Goal: Task Accomplishment & Management: Manage account settings

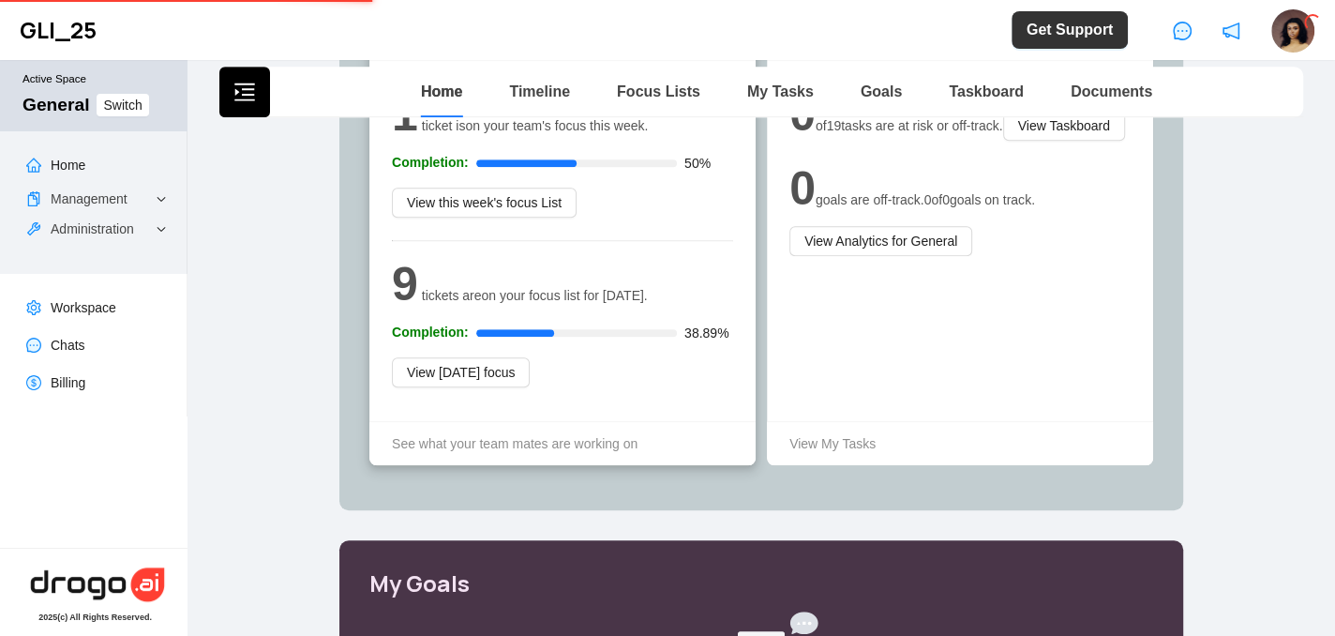
scroll to position [726, 0]
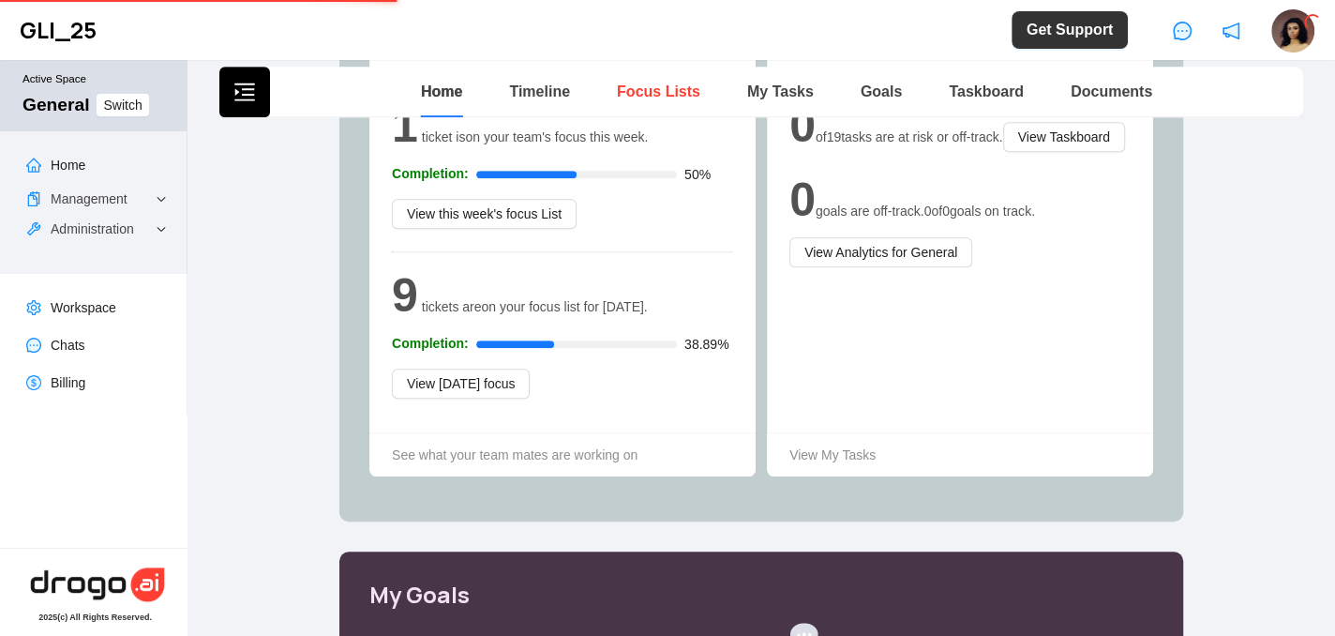
click at [672, 84] on link "Focus Lists" at bounding box center [658, 91] width 83 height 16
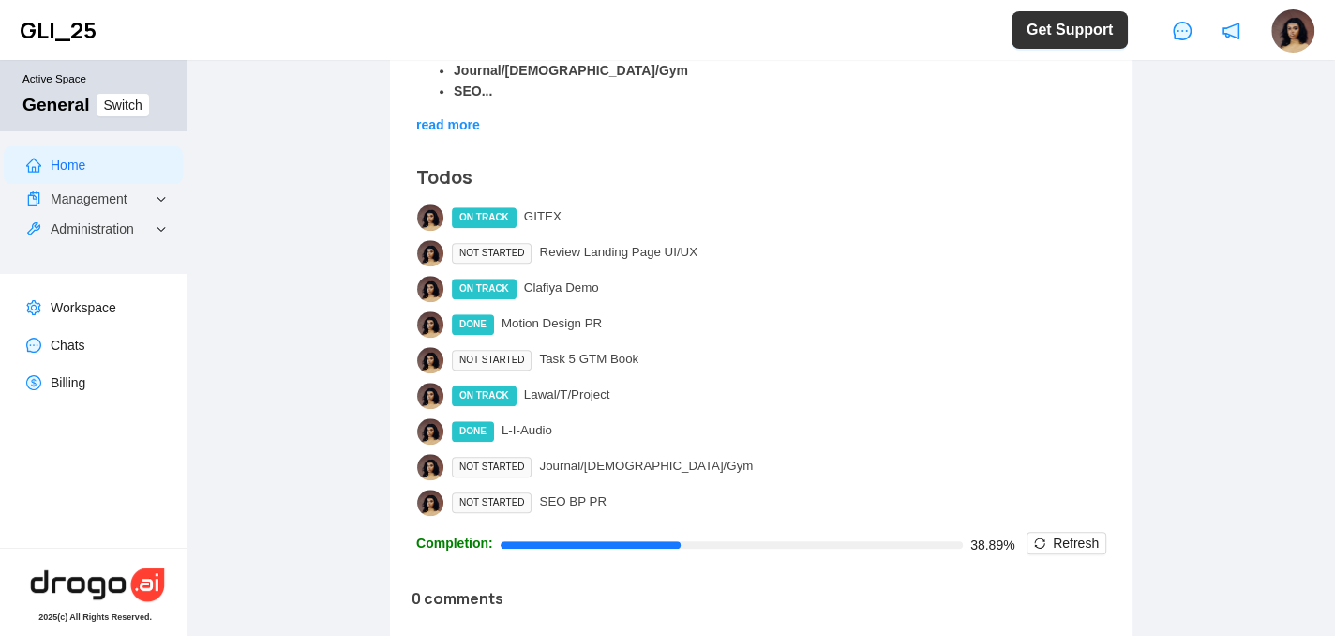
scroll to position [1033, 0]
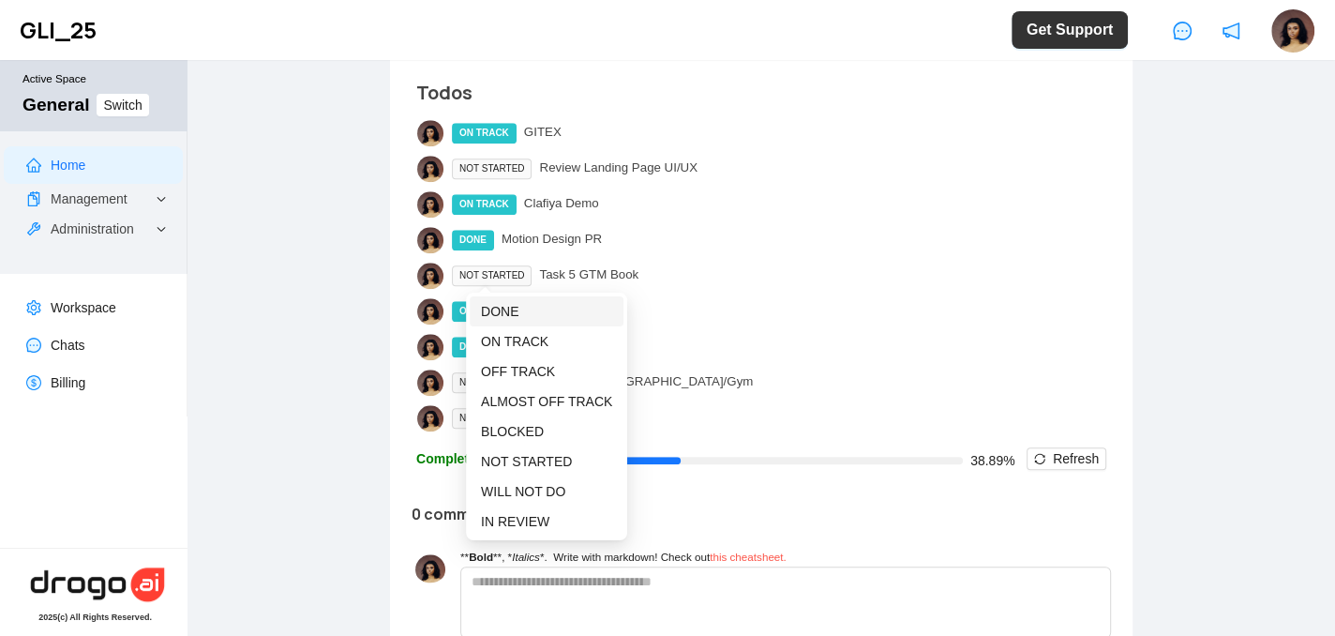
click at [501, 301] on span "DONE" at bounding box center [546, 311] width 131 height 21
click at [495, 307] on span "DONE" at bounding box center [500, 311] width 38 height 15
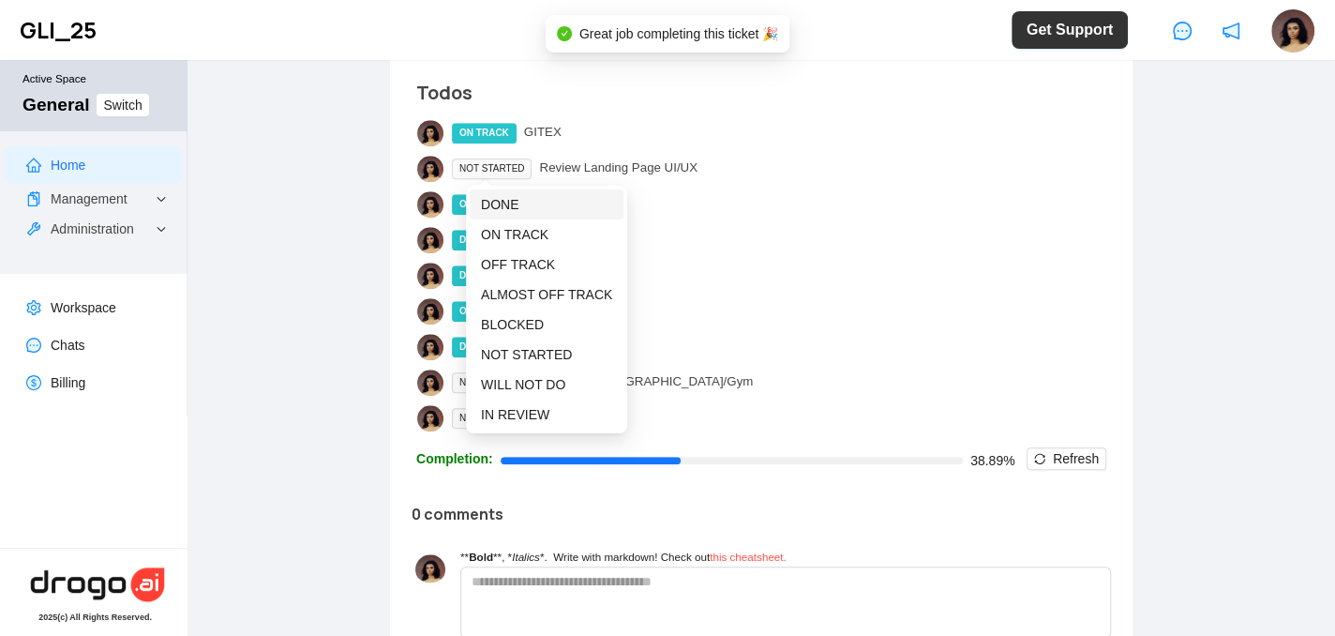
click at [498, 204] on span "DONE" at bounding box center [500, 204] width 38 height 15
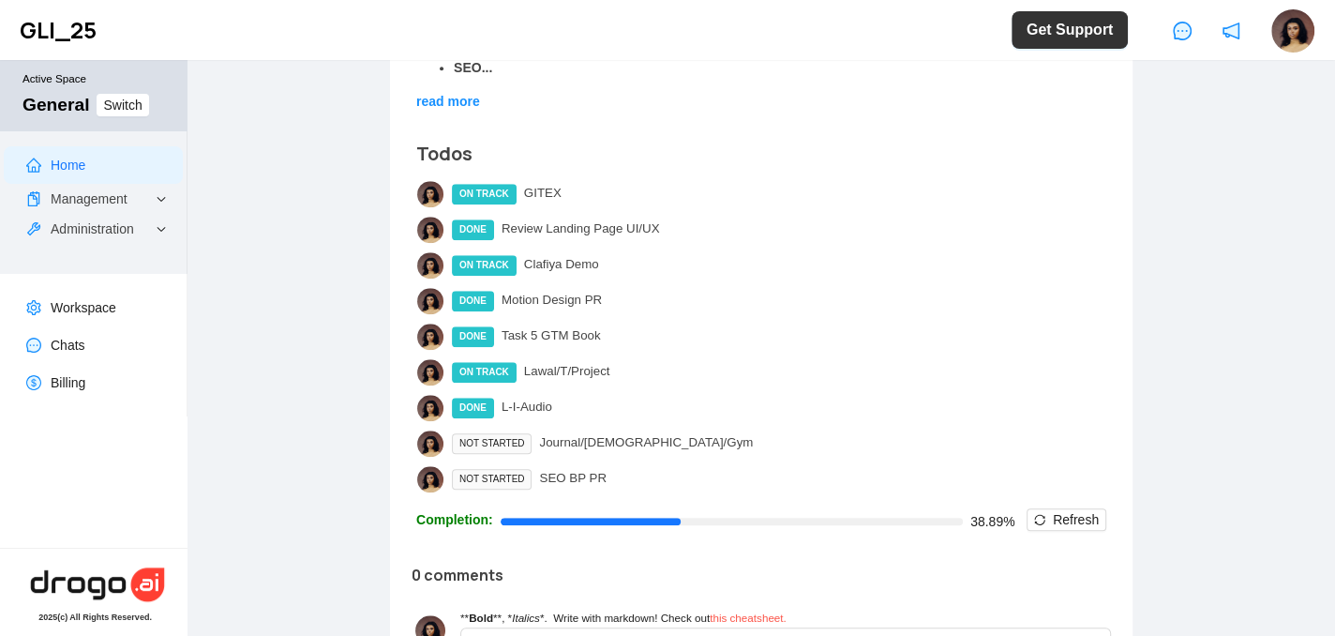
scroll to position [971, 0]
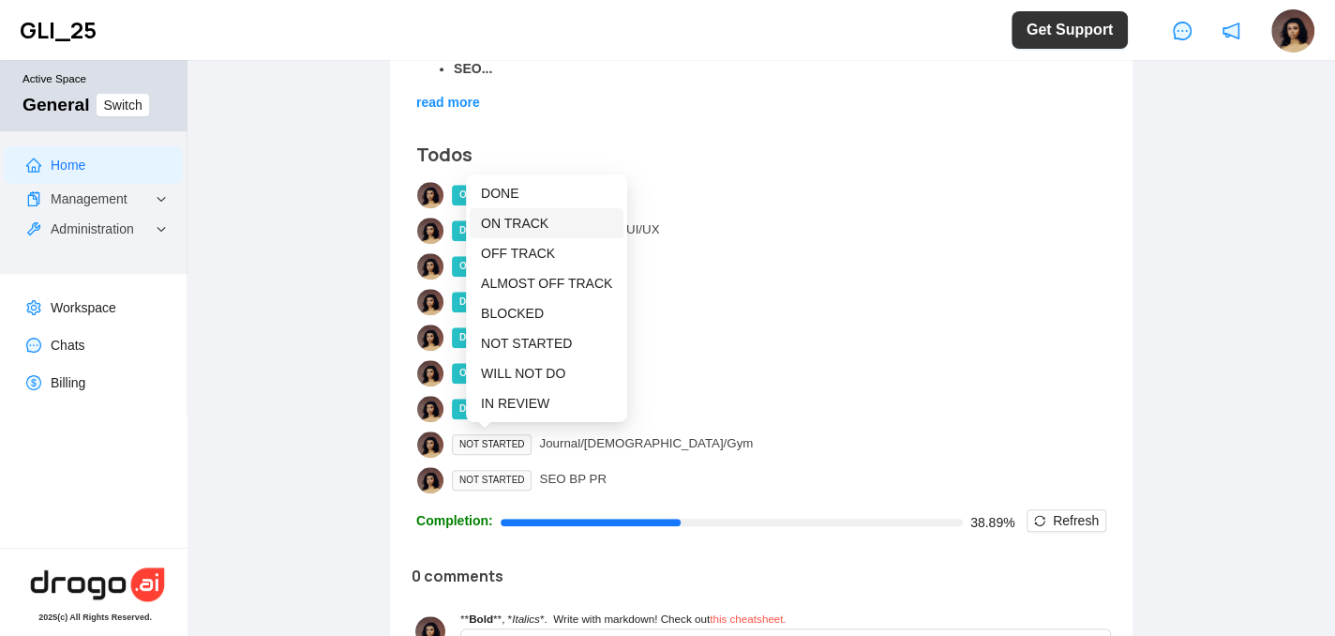
click at [510, 217] on span "ON TRACK" at bounding box center [515, 223] width 68 height 15
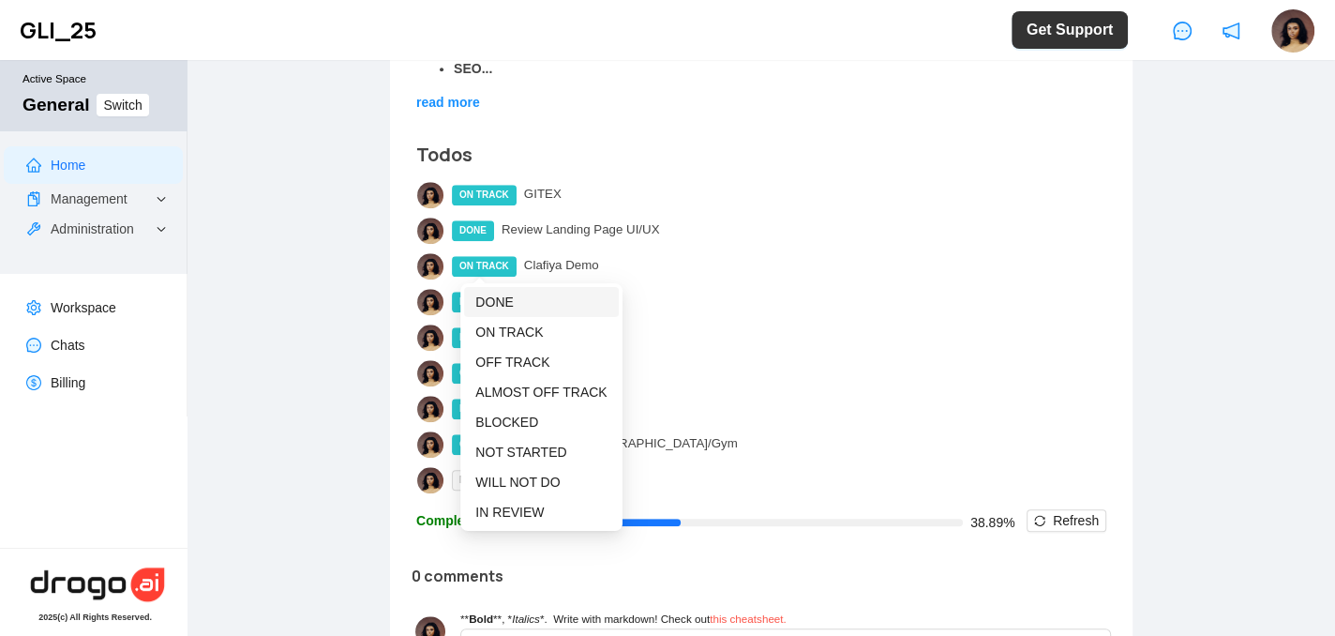
click at [497, 309] on span "DONE" at bounding box center [494, 301] width 38 height 15
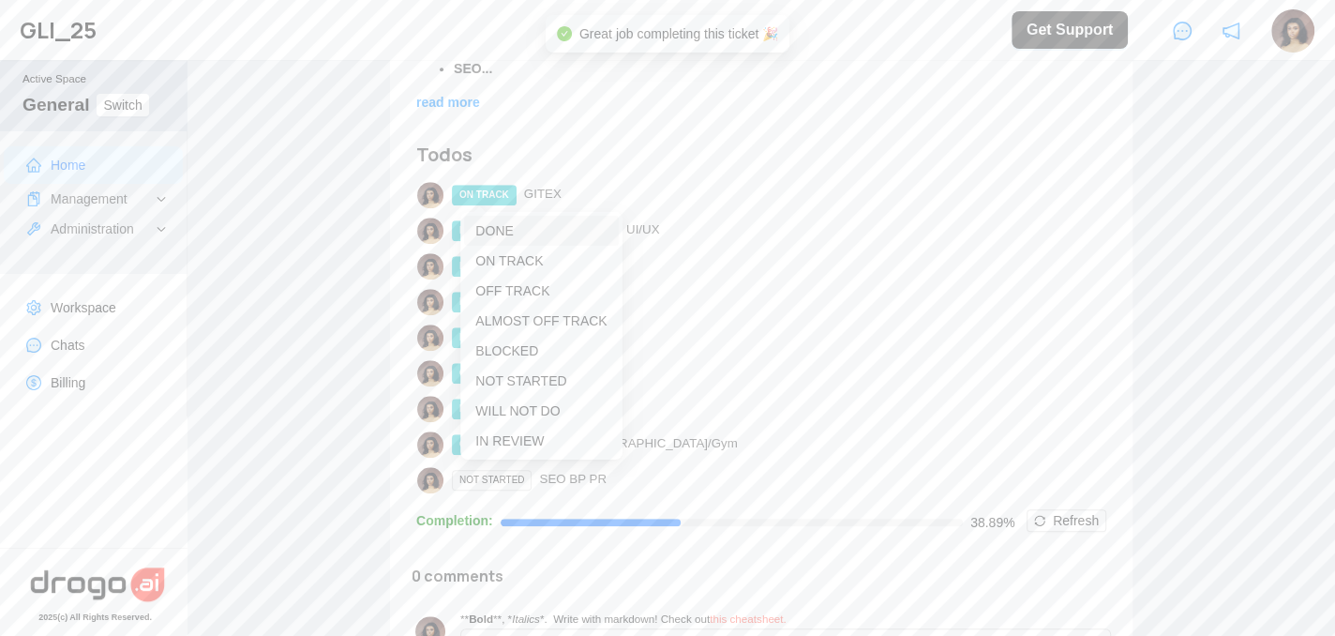
click at [498, 231] on span "DONE" at bounding box center [494, 230] width 38 height 15
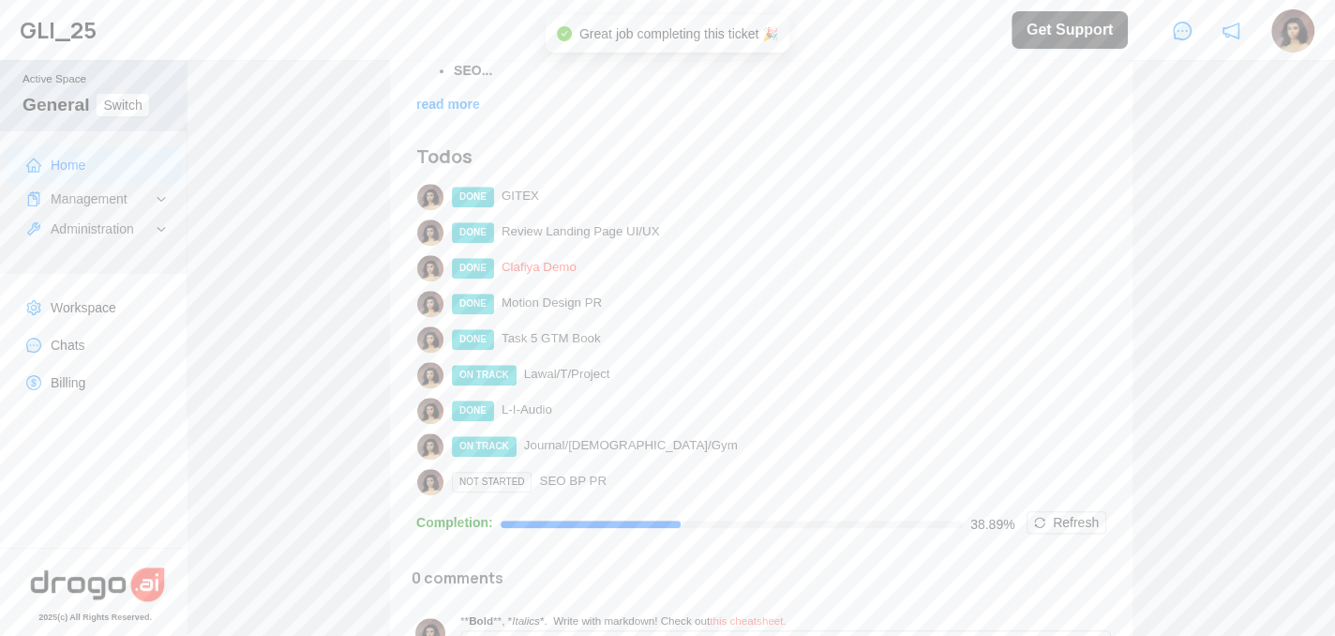
scroll to position [968, 0]
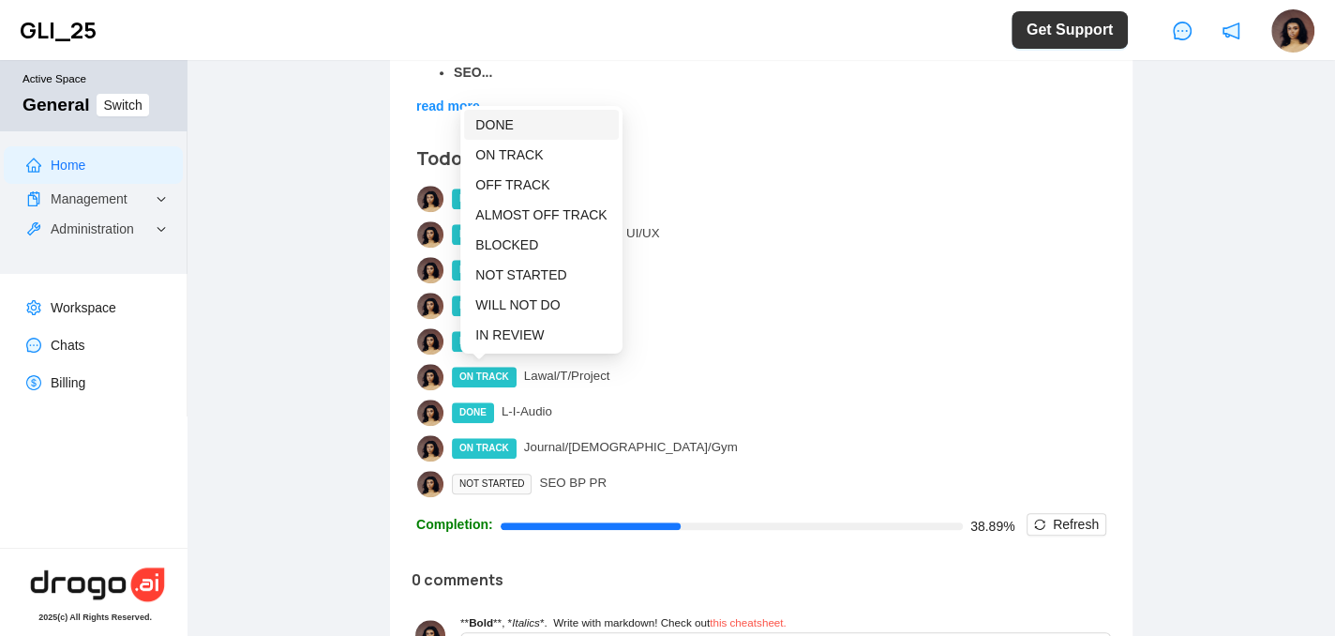
click at [505, 121] on span "DONE" at bounding box center [494, 124] width 38 height 15
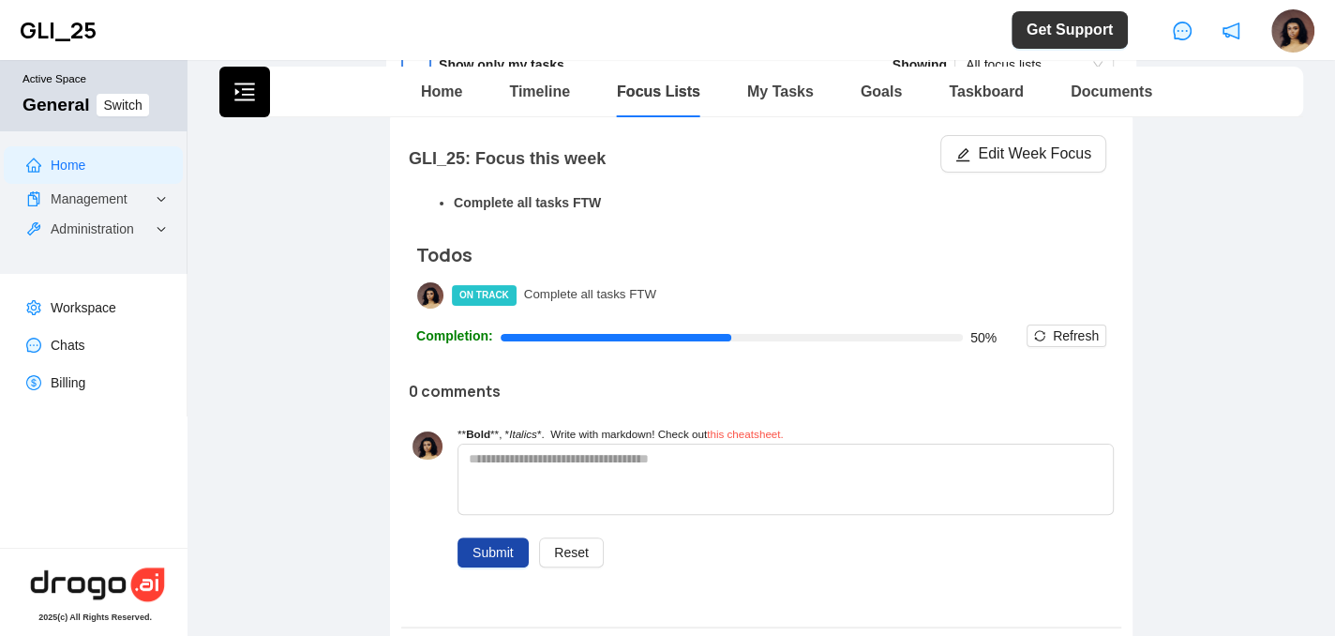
scroll to position [0, 0]
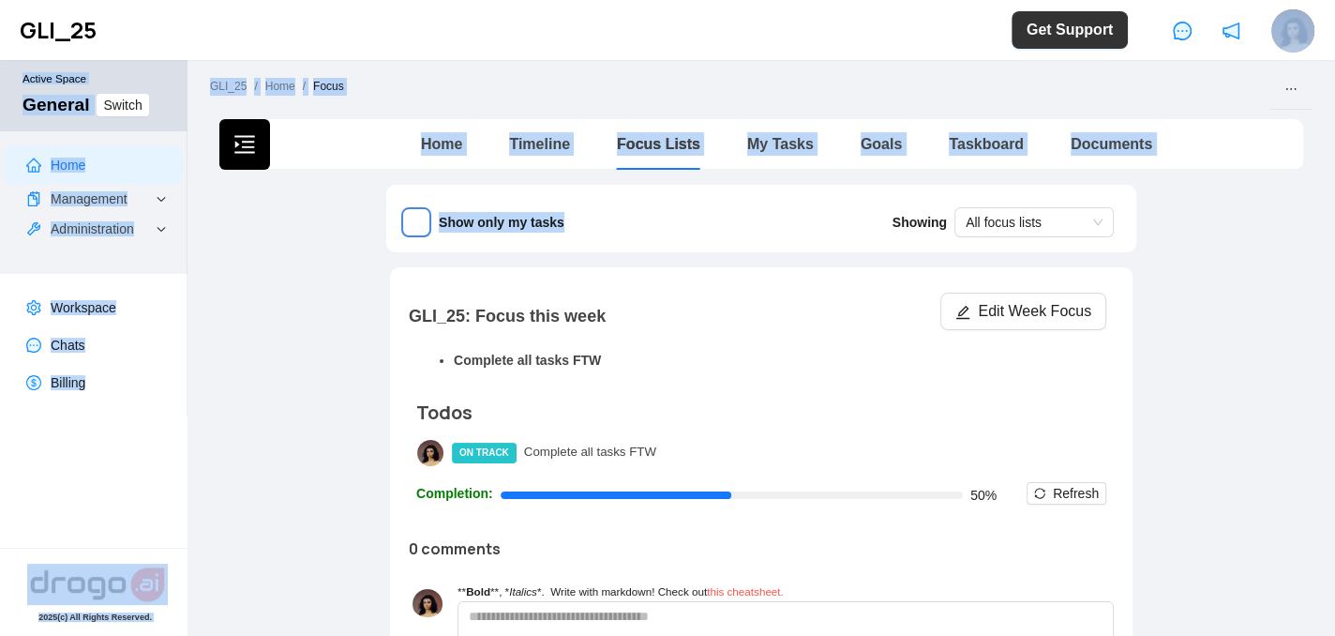
drag, startPoint x: 720, startPoint y: 216, endPoint x: 755, endPoint y: -17, distance: 235.1
click at [755, 0] on html "GLI_25 Get Support Active Space General Switch Home Management Administration W…" at bounding box center [667, 318] width 1335 height 636
click at [805, 217] on div "Show only my tasks Showing All focus lists" at bounding box center [761, 219] width 750 height 68
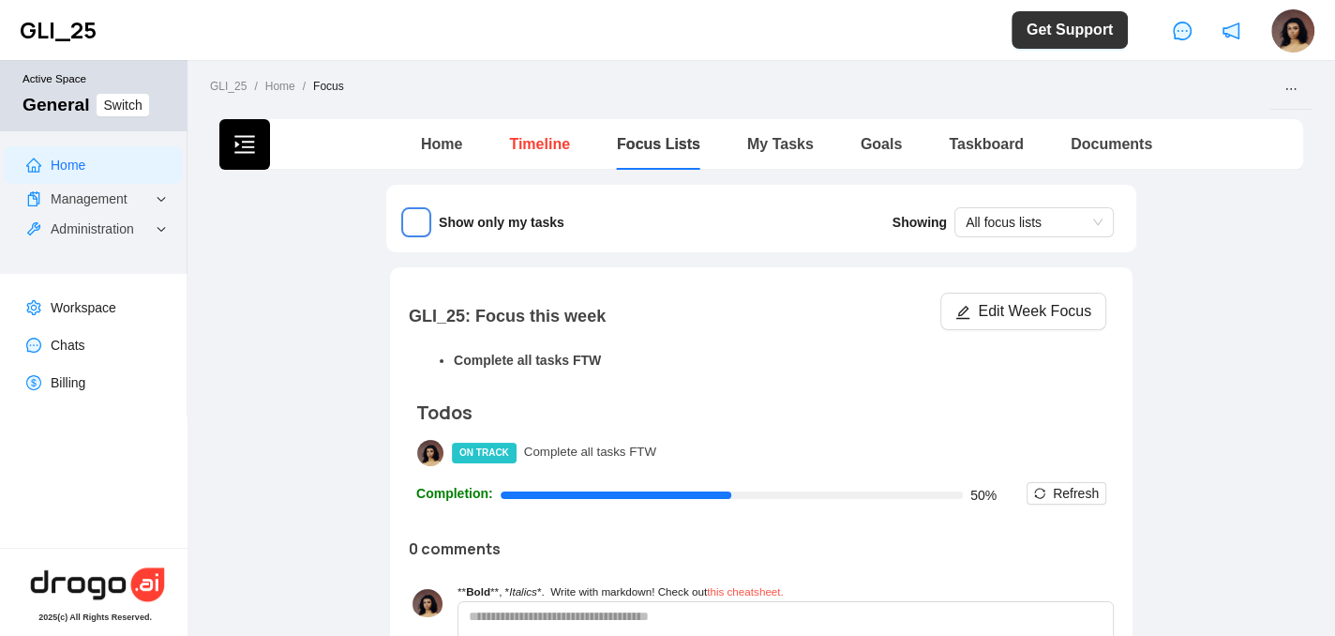
click at [522, 149] on link "Timeline" at bounding box center [539, 144] width 61 height 16
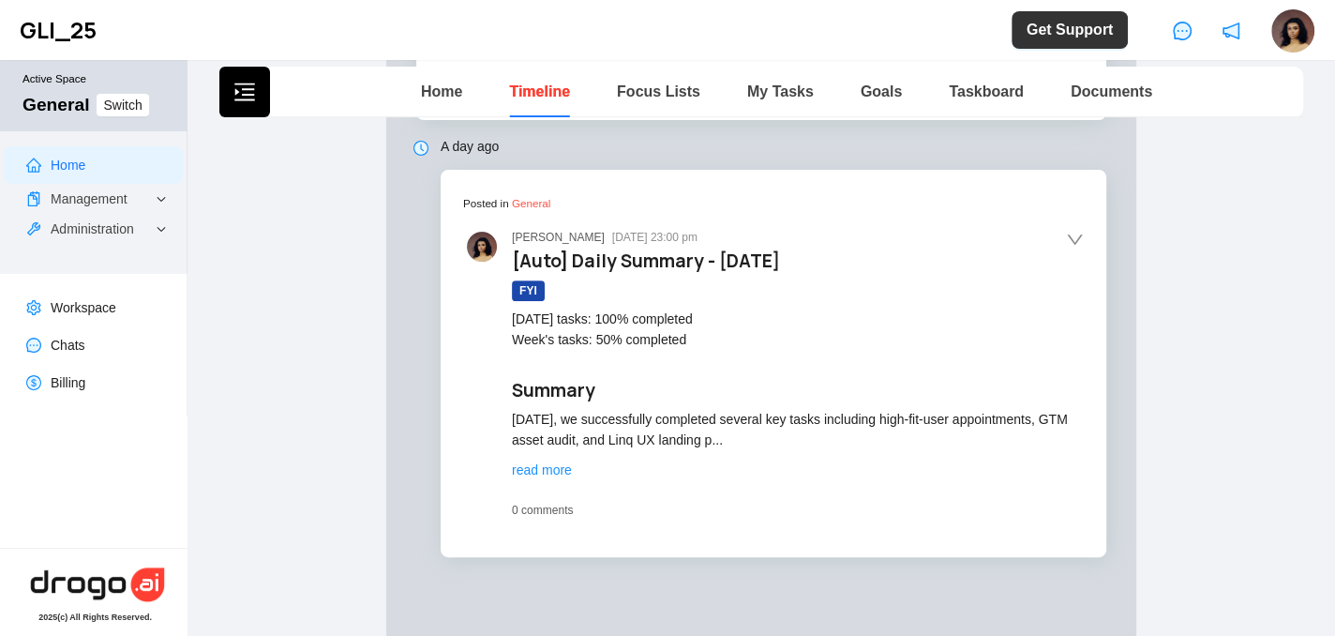
scroll to position [417, 0]
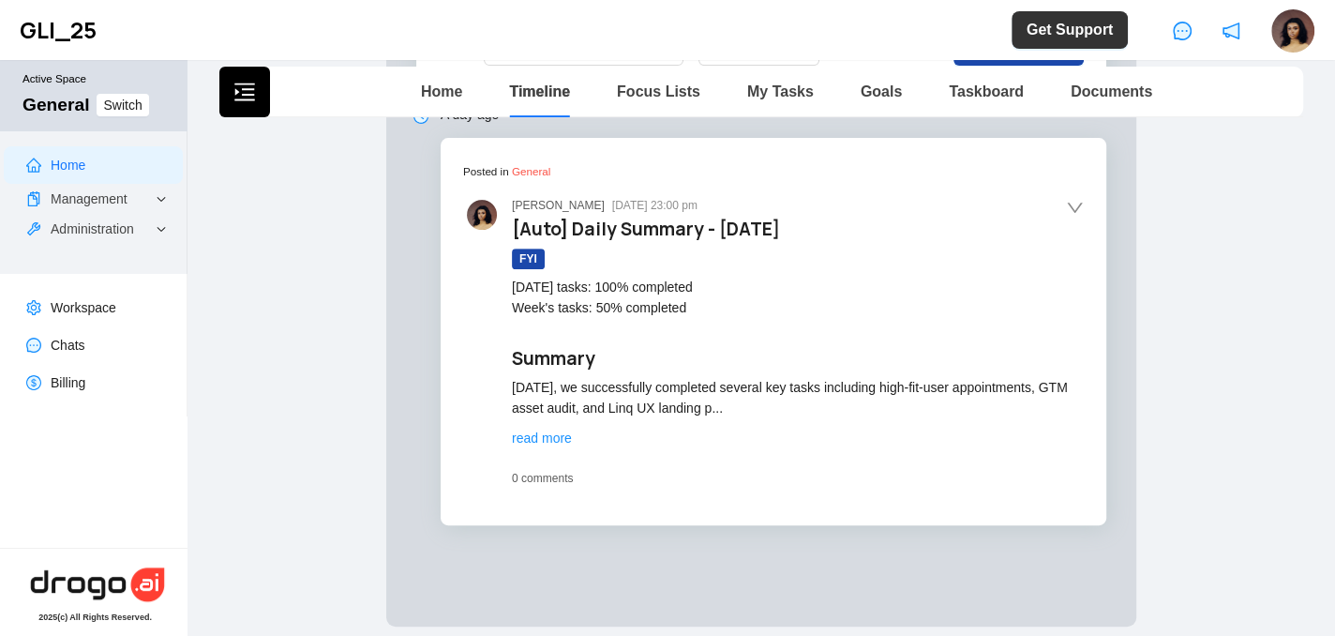
click at [533, 445] on span "read more" at bounding box center [542, 437] width 60 height 15
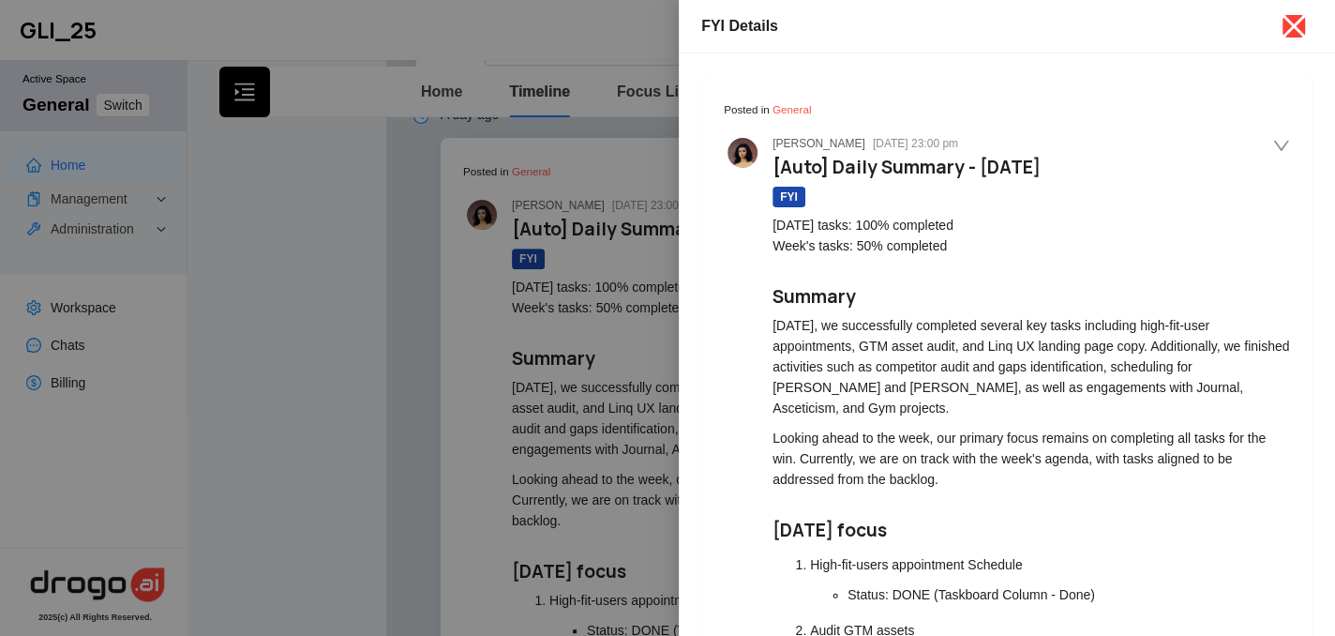
click at [1295, 24] on icon "close" at bounding box center [1294, 26] width 23 height 23
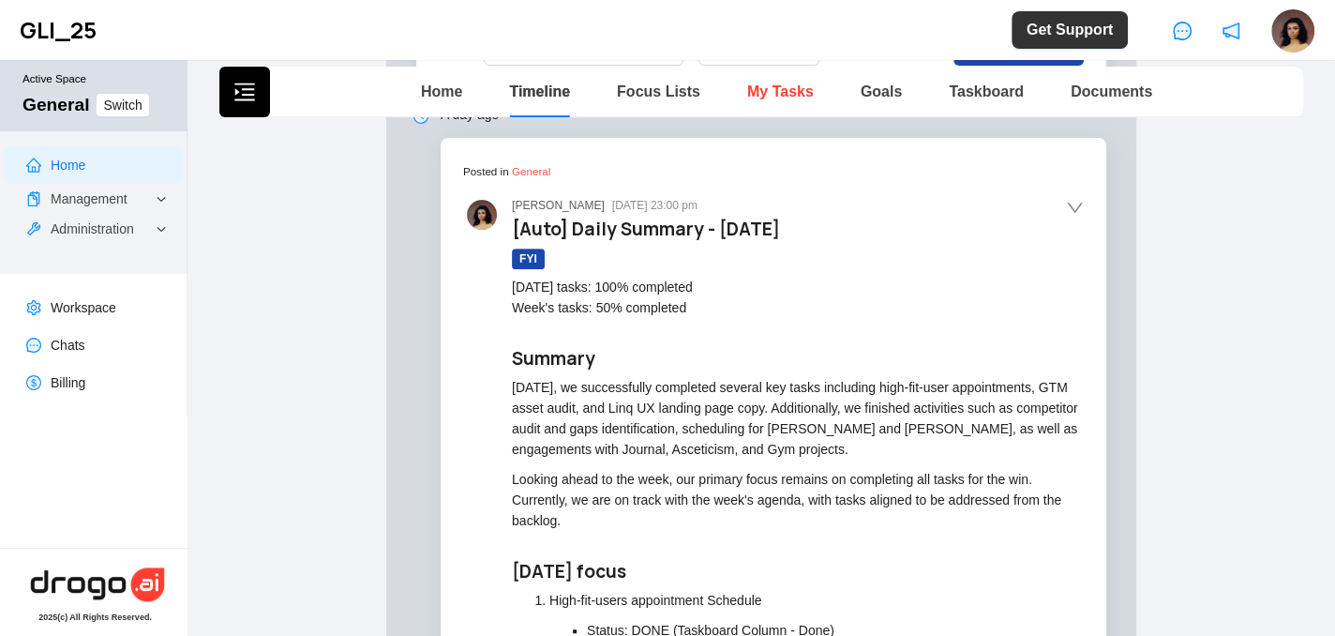
click at [768, 83] on link "My Tasks" at bounding box center [780, 91] width 67 height 16
